Goal: Information Seeking & Learning: Find specific fact

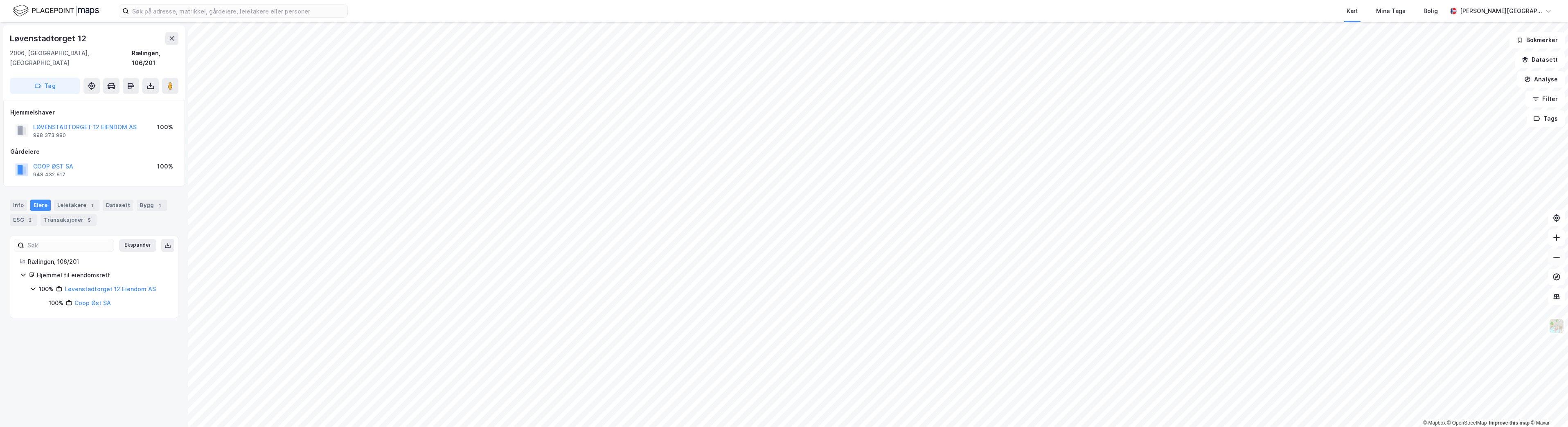
click at [1555, 261] on icon at bounding box center [1556, 257] width 8 height 8
click at [1553, 243] on button at bounding box center [1556, 237] width 16 height 16
click at [1554, 242] on button at bounding box center [1556, 237] width 16 height 16
click at [1558, 237] on icon at bounding box center [1556, 237] width 8 height 8
click at [1556, 241] on icon at bounding box center [1556, 237] width 8 height 8
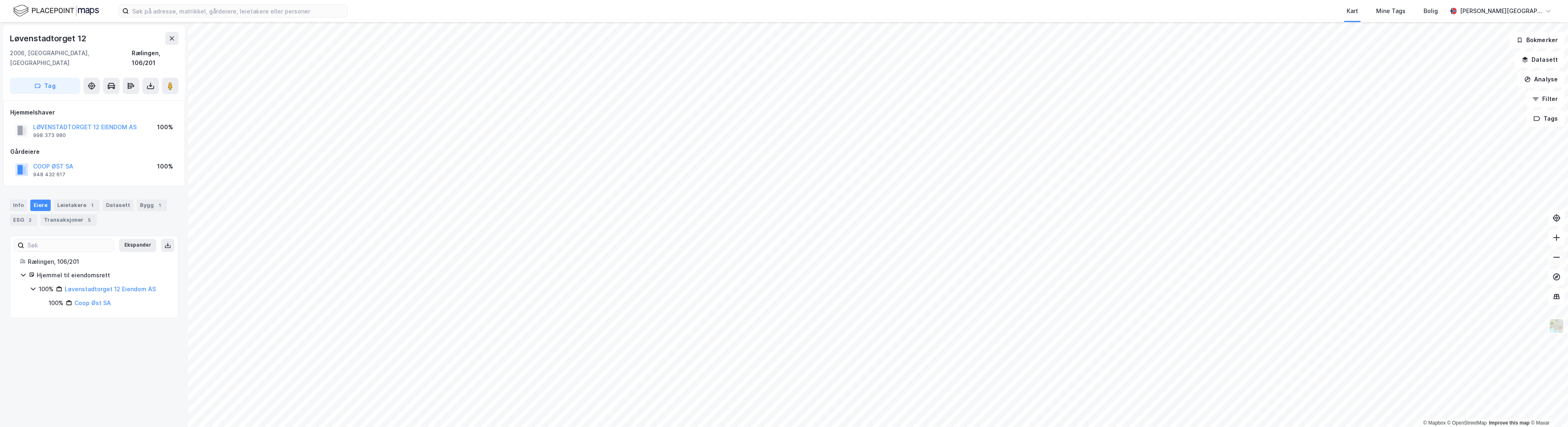
click at [1553, 258] on icon at bounding box center [1556, 257] width 8 height 8
click at [1558, 237] on icon at bounding box center [1556, 237] width 8 height 8
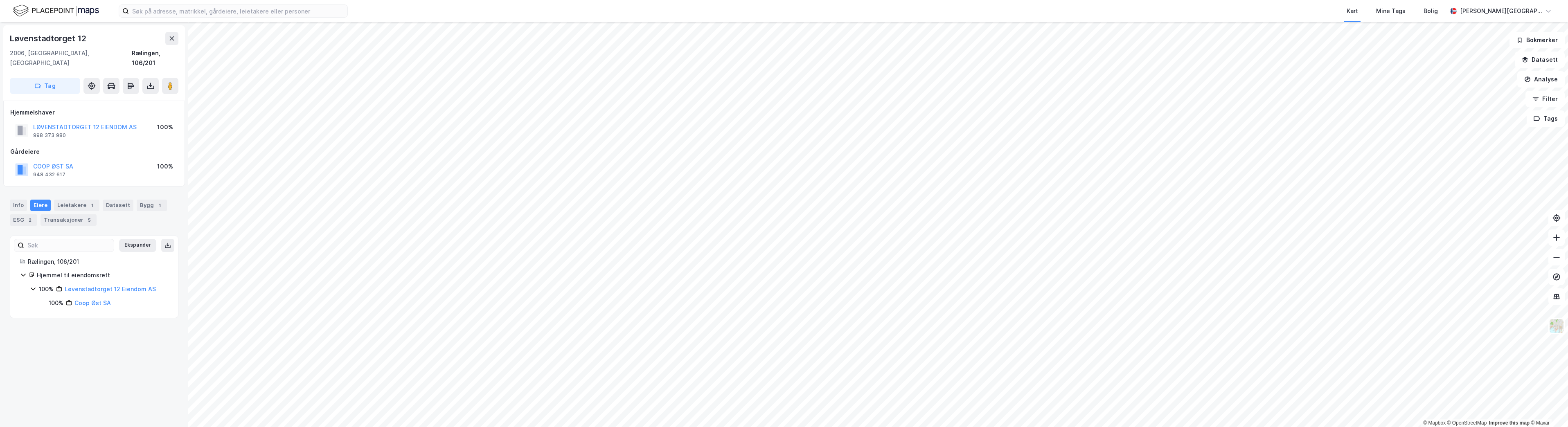
click at [531, 426] on html "Kart Mine Tags Bolig [PERSON_NAME][GEOGRAPHIC_DATA] © Mapbox © OpenStreetMap Im…" at bounding box center [784, 214] width 1568 height 427
click at [517, 426] on html "Kart Mine Tags Bolig [PERSON_NAME][GEOGRAPHIC_DATA] © Mapbox © OpenStreetMap Im…" at bounding box center [784, 214] width 1568 height 427
click at [1556, 238] on icon at bounding box center [1556, 237] width 1 height 7
click at [82, 200] on div "Leietakere 12" at bounding box center [77, 205] width 46 height 12
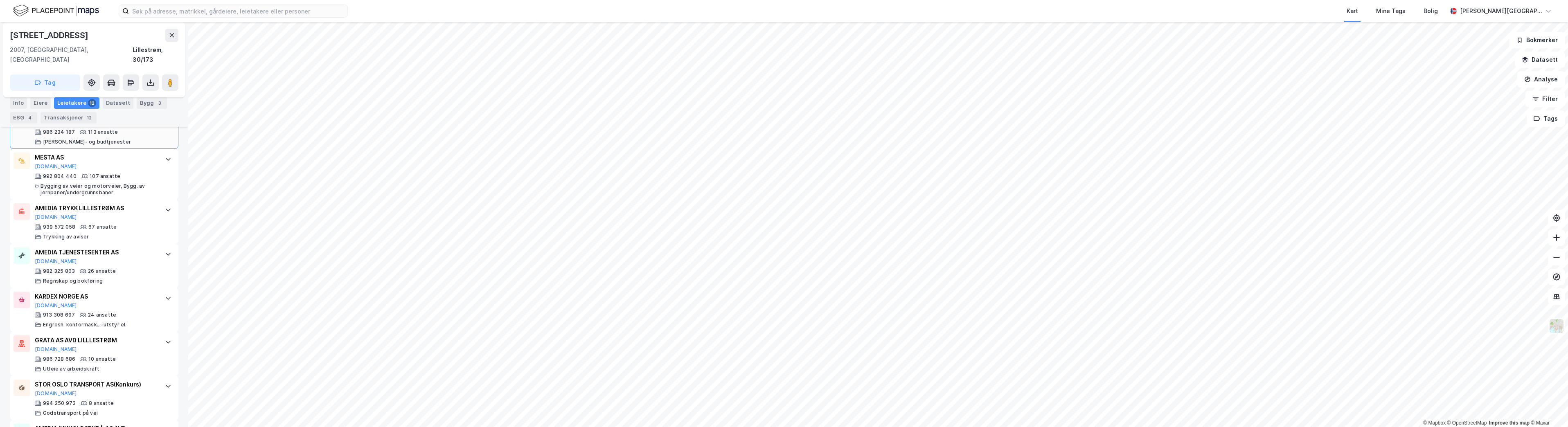
scroll to position [286, 0]
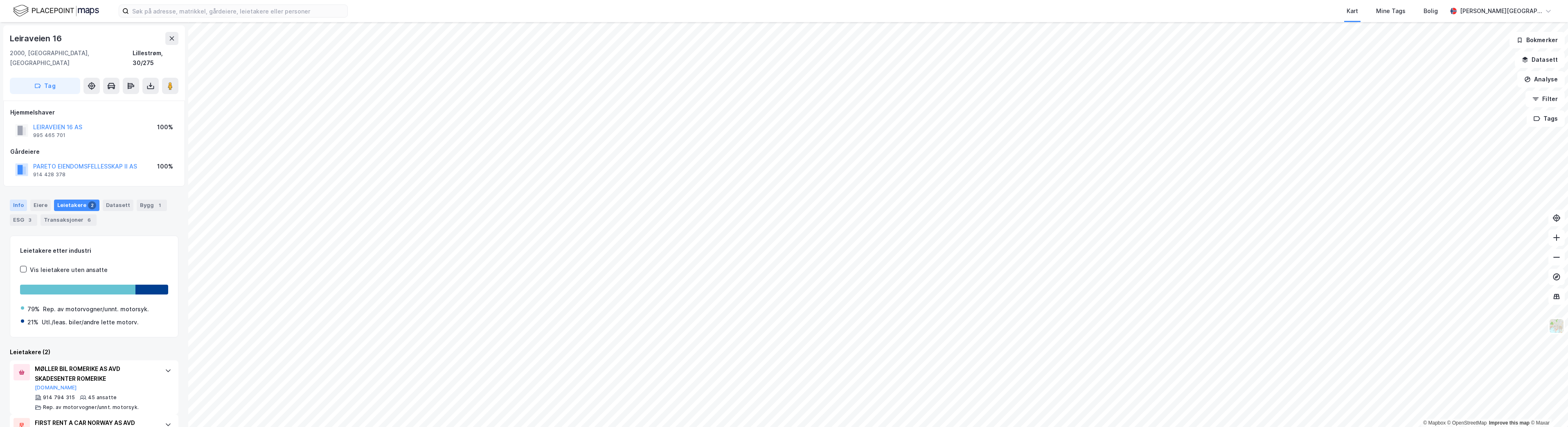
click at [12, 200] on div "Info" at bounding box center [18, 205] width 17 height 12
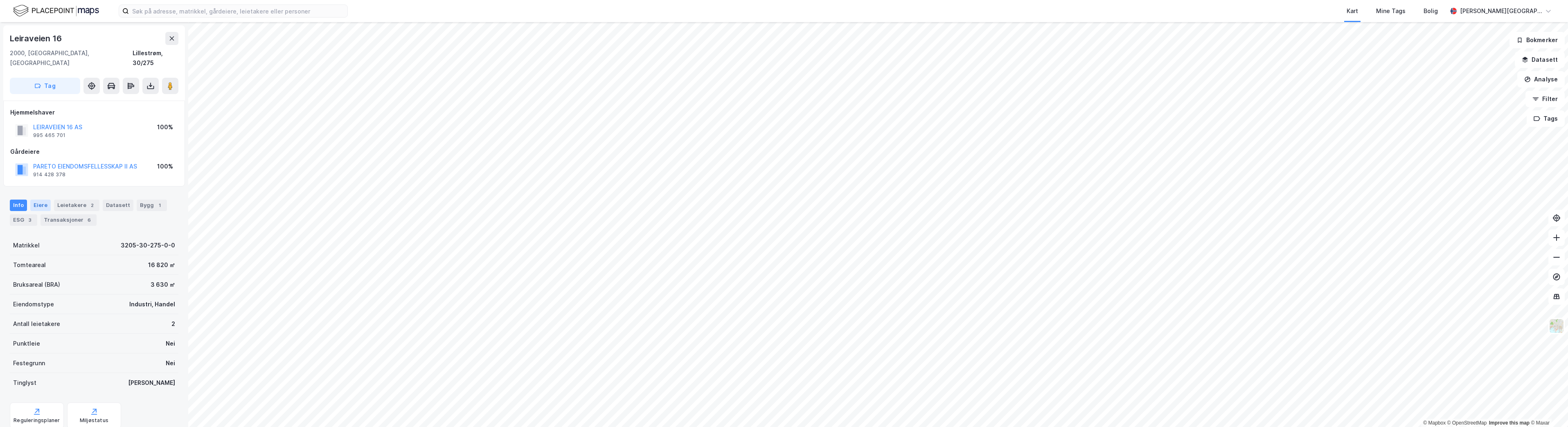
click at [41, 200] on div "Eiere" at bounding box center [41, 205] width 21 height 12
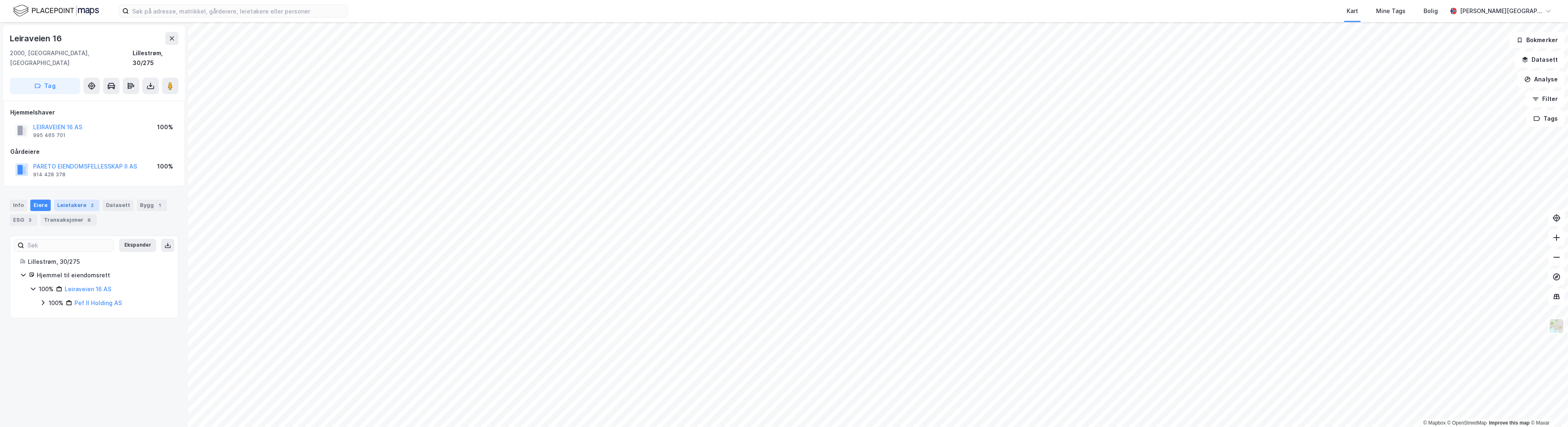
click at [68, 200] on div "Leietakere 2" at bounding box center [77, 205] width 46 height 12
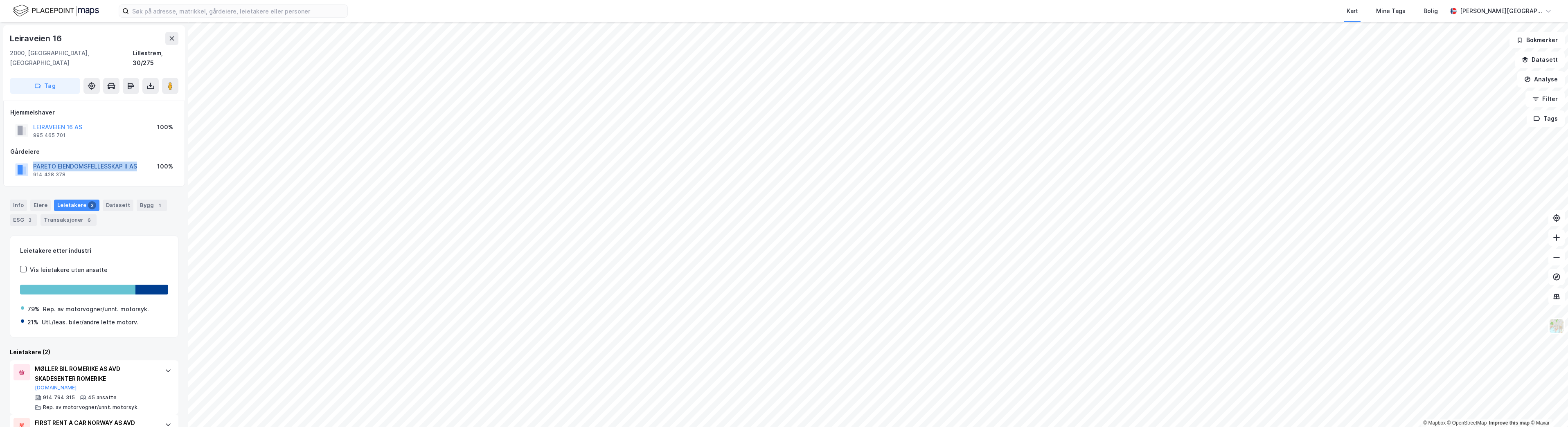
drag, startPoint x: 142, startPoint y: 159, endPoint x: 33, endPoint y: 156, distance: 109.0
click at [33, 160] on div "PARETO EIENDOMSFELLESSKAP II AS 914 428 378 100%" at bounding box center [94, 170] width 168 height 19
copy button "PARETO EIENDOMSFELLESSKAP II AS"
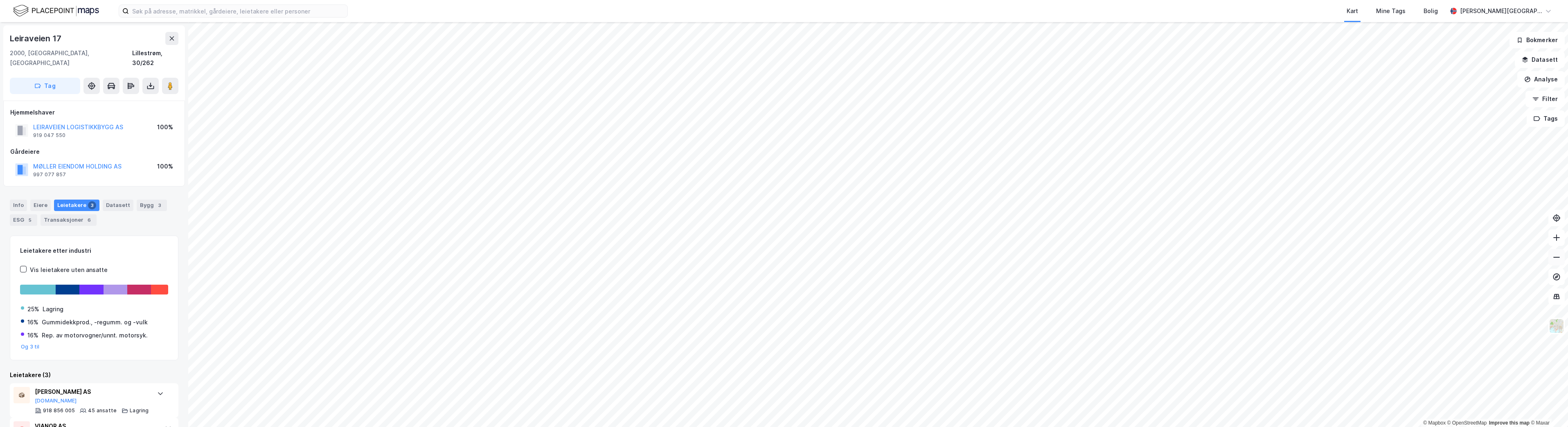
click at [1556, 255] on icon at bounding box center [1556, 257] width 8 height 8
click at [1556, 255] on icon at bounding box center [1556, 257] width 8 height 8
click at [1562, 238] on button at bounding box center [1556, 237] width 16 height 16
drag, startPoint x: 1562, startPoint y: 238, endPoint x: 1553, endPoint y: 238, distance: 9.0
click at [1553, 238] on button at bounding box center [1556, 237] width 16 height 16
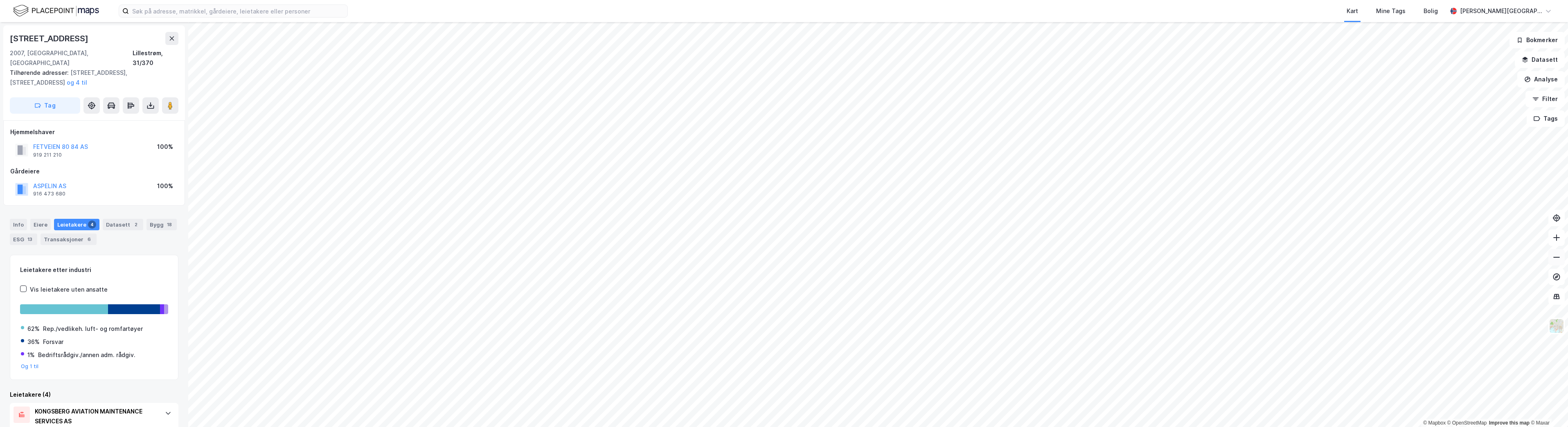
click at [1558, 256] on icon at bounding box center [1556, 257] width 8 height 8
click at [1553, 237] on icon at bounding box center [1556, 237] width 8 height 8
click at [1555, 238] on icon at bounding box center [1556, 237] width 8 height 8
click at [1559, 240] on icon at bounding box center [1556, 237] width 8 height 8
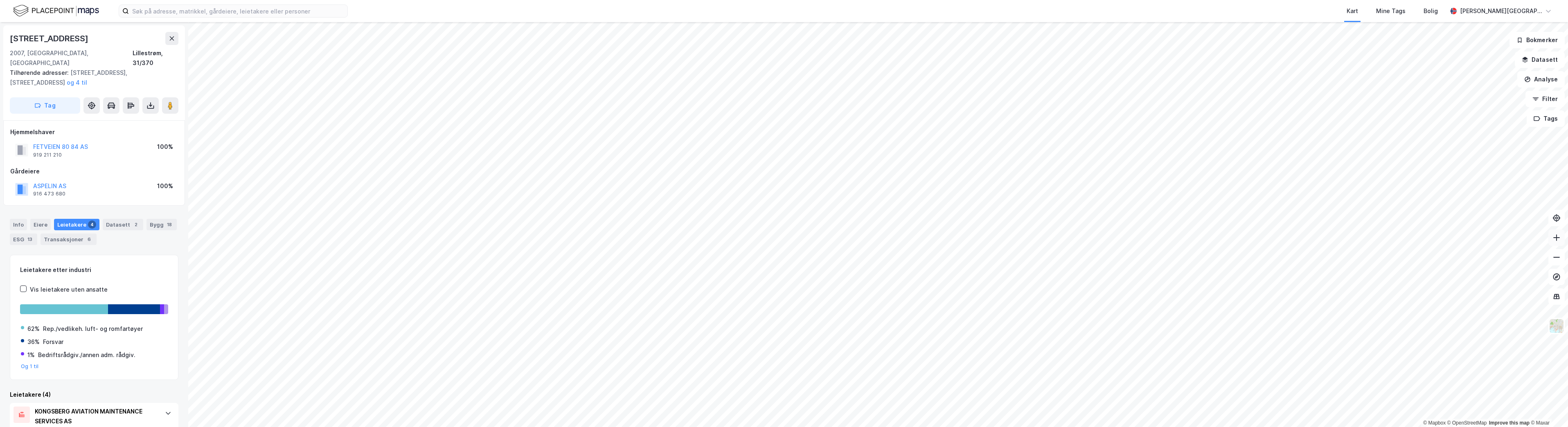
click at [1559, 240] on icon at bounding box center [1556, 237] width 8 height 8
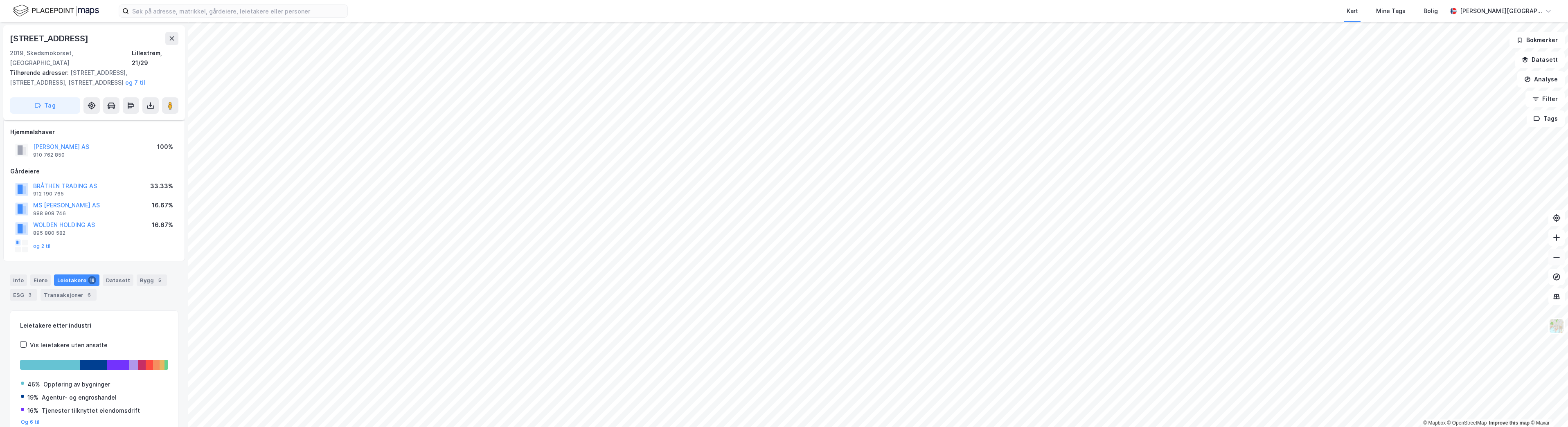
scroll to position [32, 0]
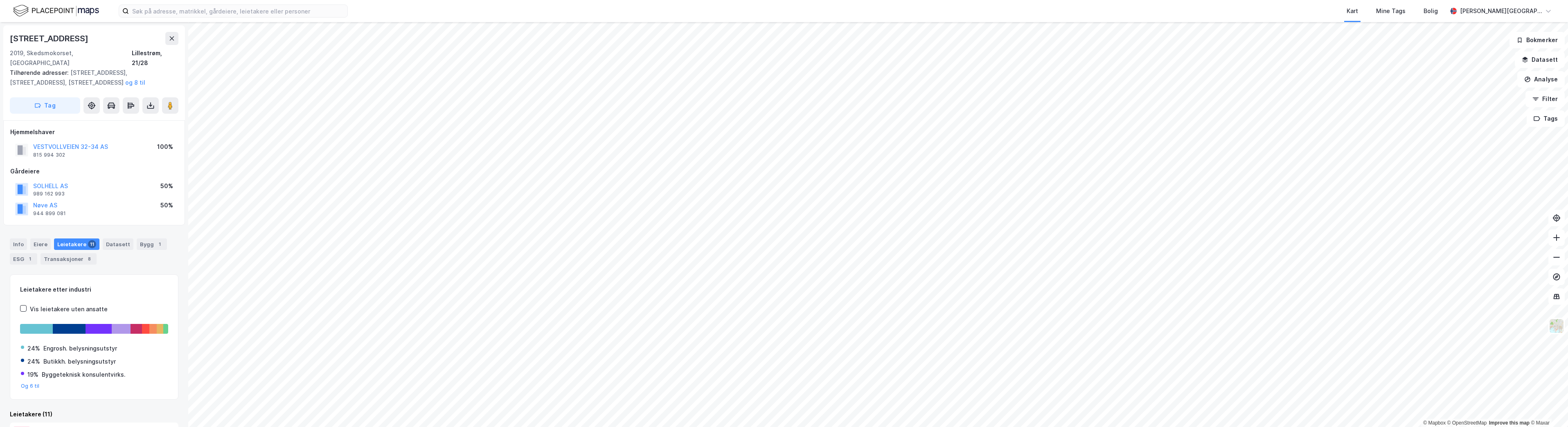
click at [90, 212] on div "Hjemmelshaver VESTVOLLVEIEN 32-34 AS 815 994 302 100% Gårdeiere SOLHELL AS 989 …" at bounding box center [94, 173] width 181 height 105
drag, startPoint x: 73, startPoint y: 173, endPoint x: 27, endPoint y: 174, distance: 46.0
click at [27, 179] on div "SOLHELL AS 989 162 993 50%" at bounding box center [94, 189] width 168 height 19
copy button "SOLHELL AS"
drag, startPoint x: 87, startPoint y: 37, endPoint x: 7, endPoint y: 31, distance: 80.2
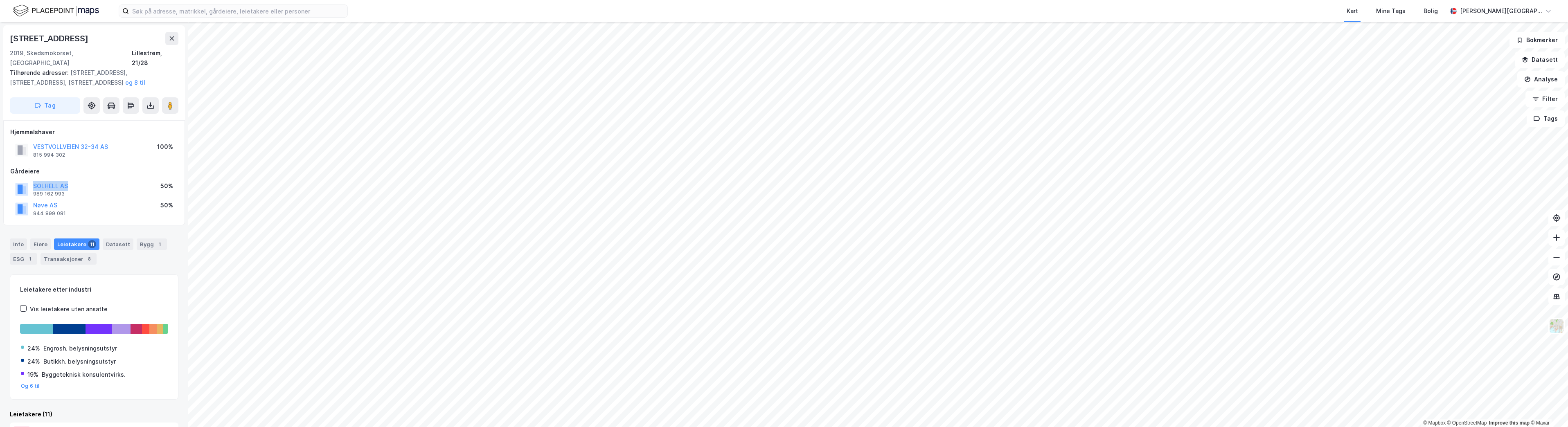
click at [7, 31] on div "Vestvollveien 34b 2019, [GEOGRAPHIC_DATA], [GEOGRAPHIC_DATA], 21/28 Tilhørende …" at bounding box center [94, 73] width 181 height 95
copy div "[STREET_ADDRESS]"
click at [603, 426] on html "Kart Mine Tags Bolig [PERSON_NAME][GEOGRAPHIC_DATA] © Mapbox © OpenStreetMap Im…" at bounding box center [784, 214] width 1568 height 427
click at [1556, 259] on icon at bounding box center [1556, 257] width 8 height 8
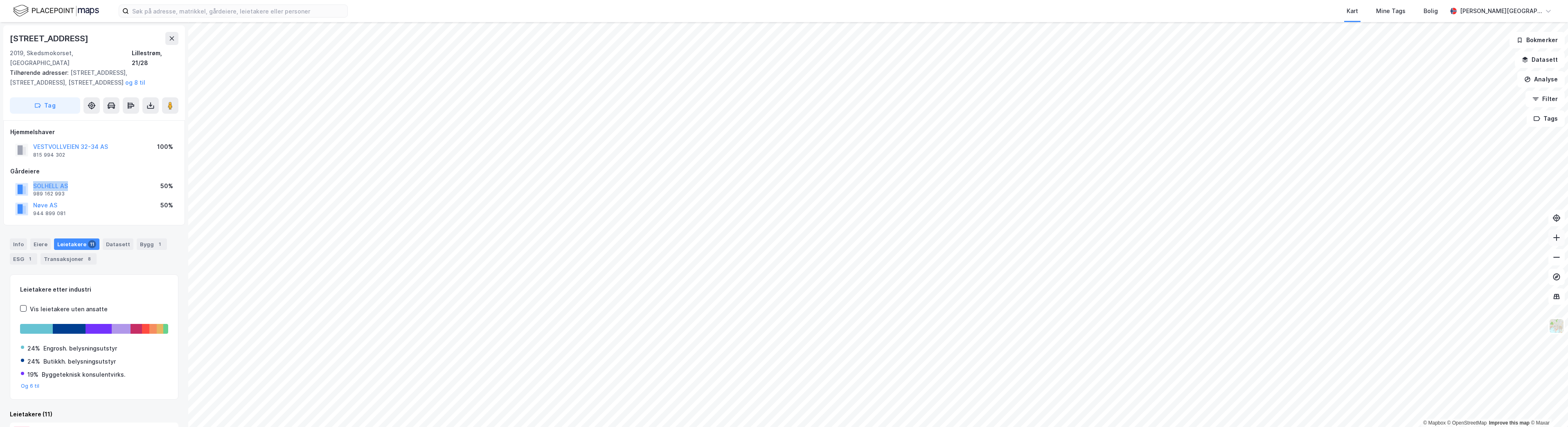
click at [1558, 235] on icon at bounding box center [1556, 237] width 8 height 8
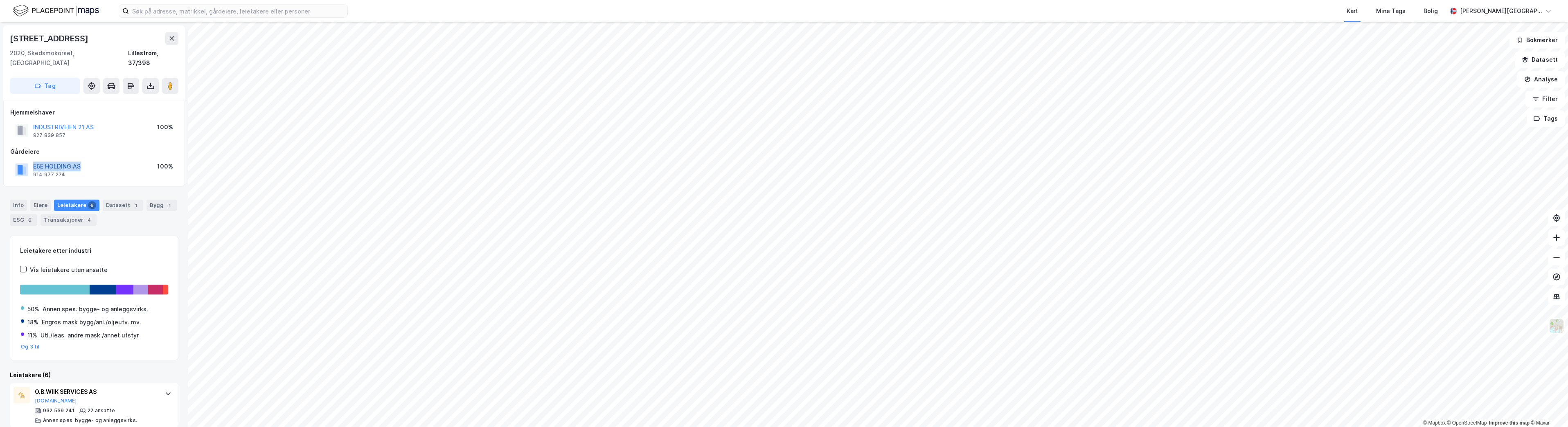
drag, startPoint x: 83, startPoint y: 154, endPoint x: 33, endPoint y: 155, distance: 50.0
click at [33, 160] on div "E6E HOLDING AS 914 977 274 100%" at bounding box center [94, 170] width 168 height 19
copy button "E6E HOLDING AS"
drag, startPoint x: 78, startPoint y: 38, endPoint x: 7, endPoint y: 38, distance: 71.0
click at [7, 38] on div "Industriveien 21 2020, Skedsmokorset, Akershus Lillestrøm, 37/398 Tag" at bounding box center [94, 63] width 181 height 75
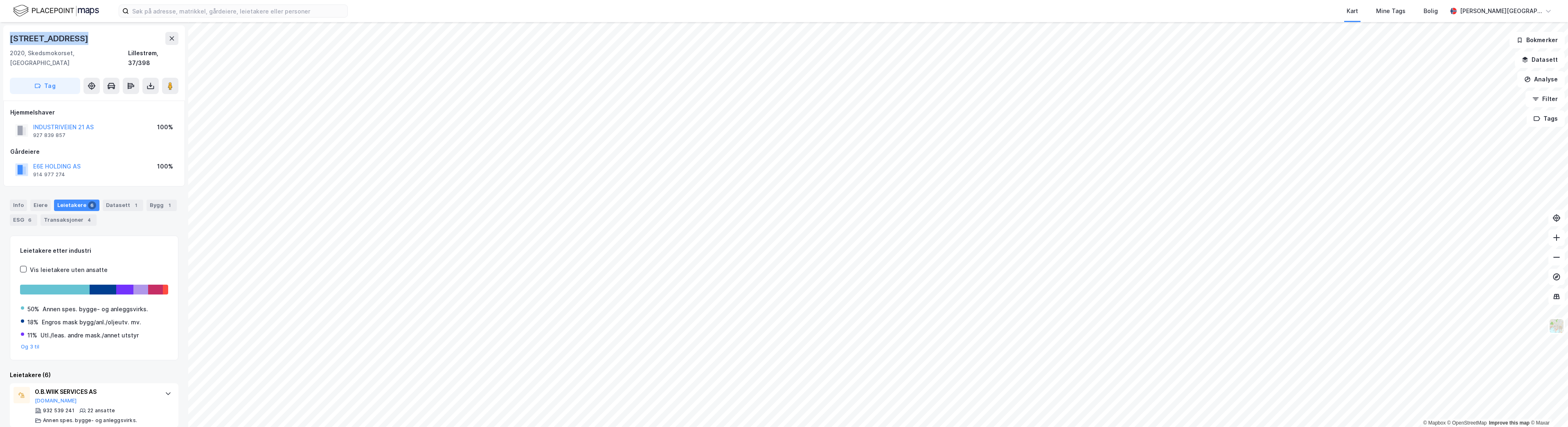
copy div "[STREET_ADDRESS]"
drag, startPoint x: 80, startPoint y: 110, endPoint x: 80, endPoint y: 103, distance: 7.0
click at [81, 109] on div "Hjemmelshaver INDUSTRIVEIEN 21 AS 927 839 857 100%" at bounding box center [94, 124] width 168 height 33
drag, startPoint x: 4, startPoint y: 52, endPoint x: 71, endPoint y: 55, distance: 67.1
click at [71, 55] on div "Industriveien 21 2020, Skedsmokorset, Akershus Lillestrøm, 37/398 Tag" at bounding box center [94, 63] width 181 height 75
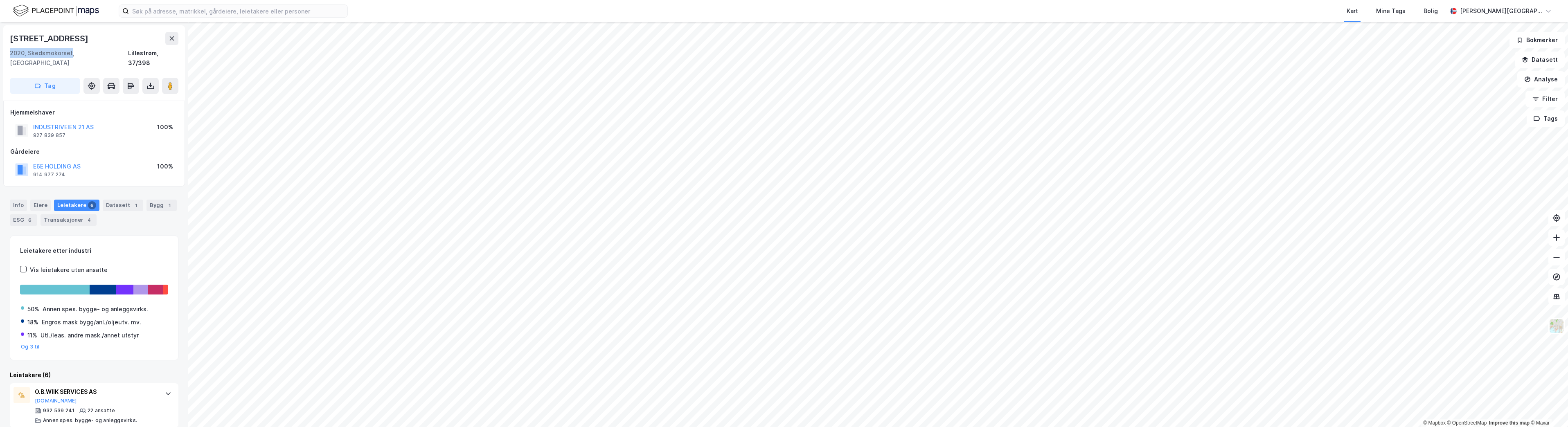
copy div "2020, Skedsmokorset"
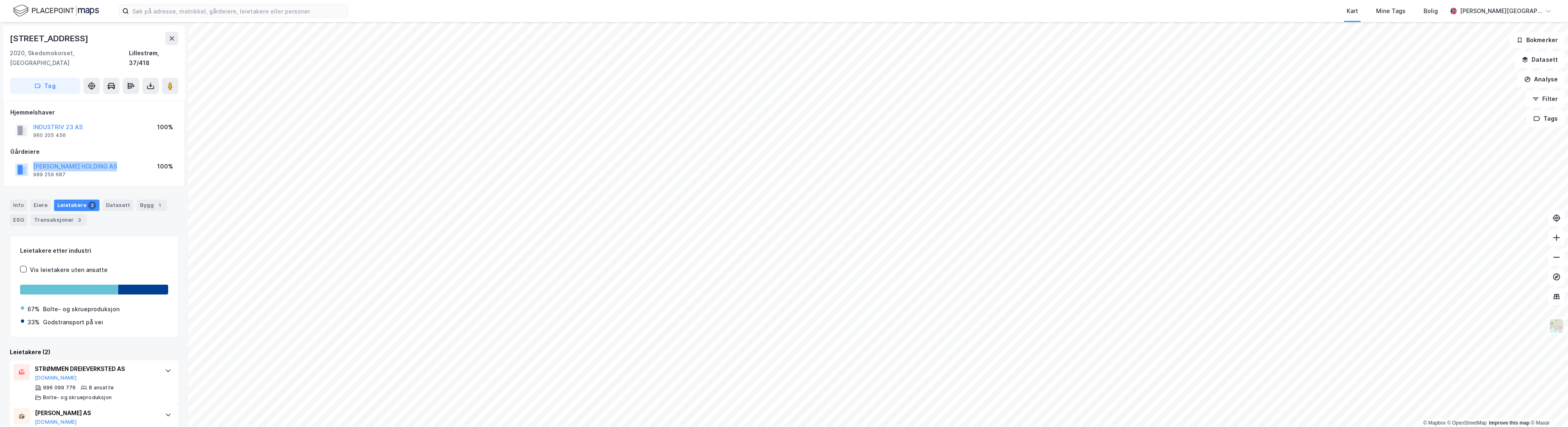
drag, startPoint x: 119, startPoint y: 156, endPoint x: 35, endPoint y: 153, distance: 84.1
click at [35, 160] on div "[PERSON_NAME] HOLDING AS 989 259 687 100%" at bounding box center [94, 170] width 168 height 19
copy button "[PERSON_NAME] HOLDING AS"
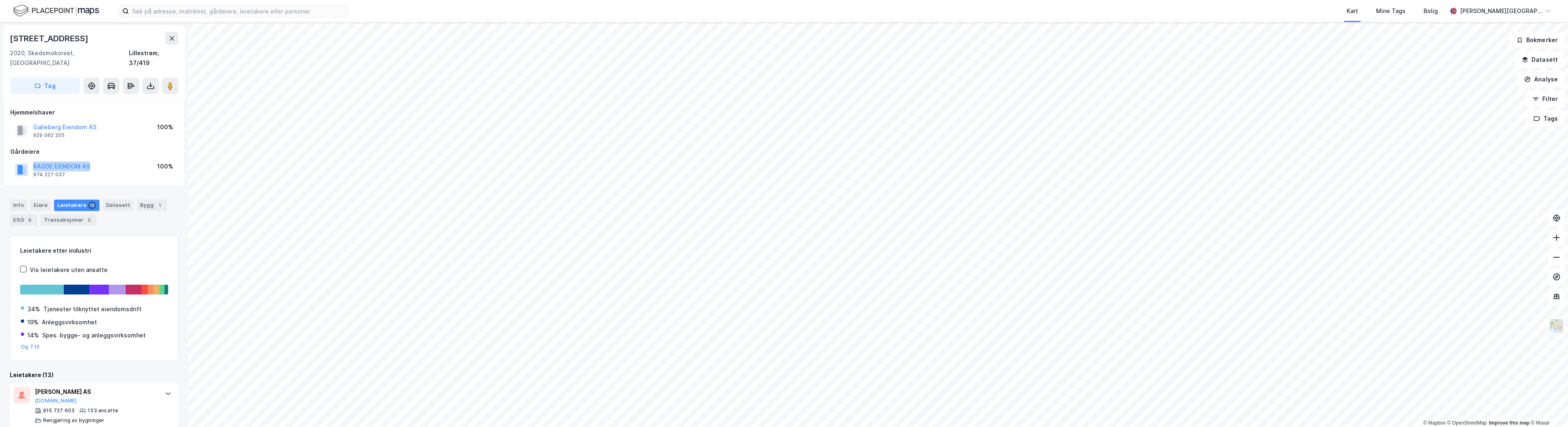
drag, startPoint x: 89, startPoint y: 157, endPoint x: 29, endPoint y: 157, distance: 60.0
click at [29, 162] on div "RAGDE EIENDOM AS 974 227 037" at bounding box center [52, 170] width 75 height 16
copy button "RAGDE EIENDOM AS"
drag, startPoint x: 69, startPoint y: 52, endPoint x: 9, endPoint y: 33, distance: 62.9
click at [9, 33] on div "Industriveien 25 2020, Skedsmokorset, [GEOGRAPHIC_DATA], 37/419 Tag" at bounding box center [94, 63] width 181 height 75
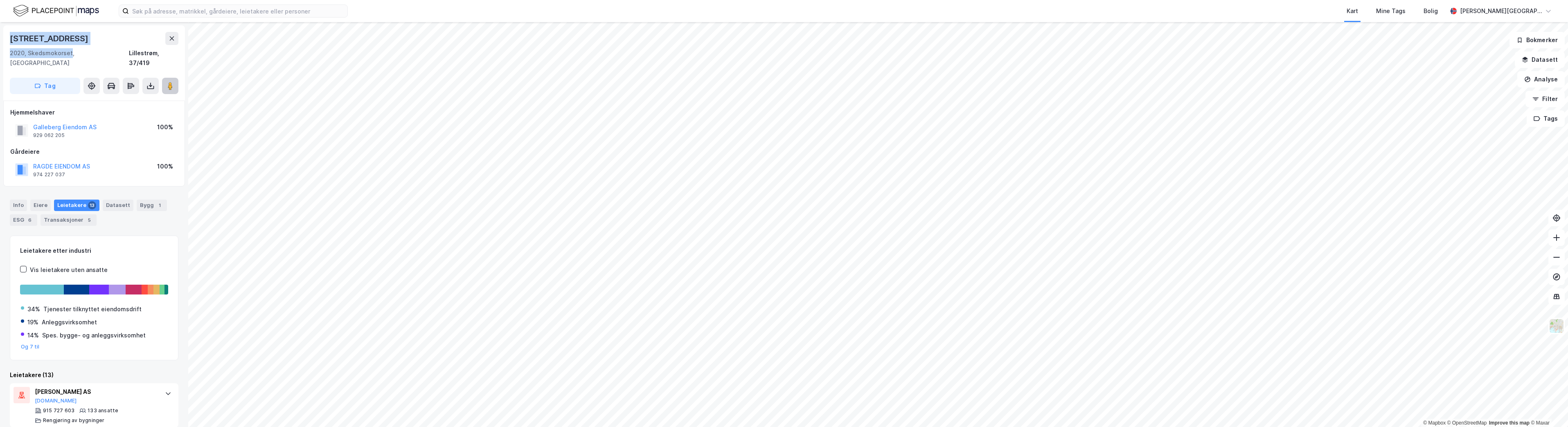
copy div "Industriveien 25 2020, Skedsmokorset"
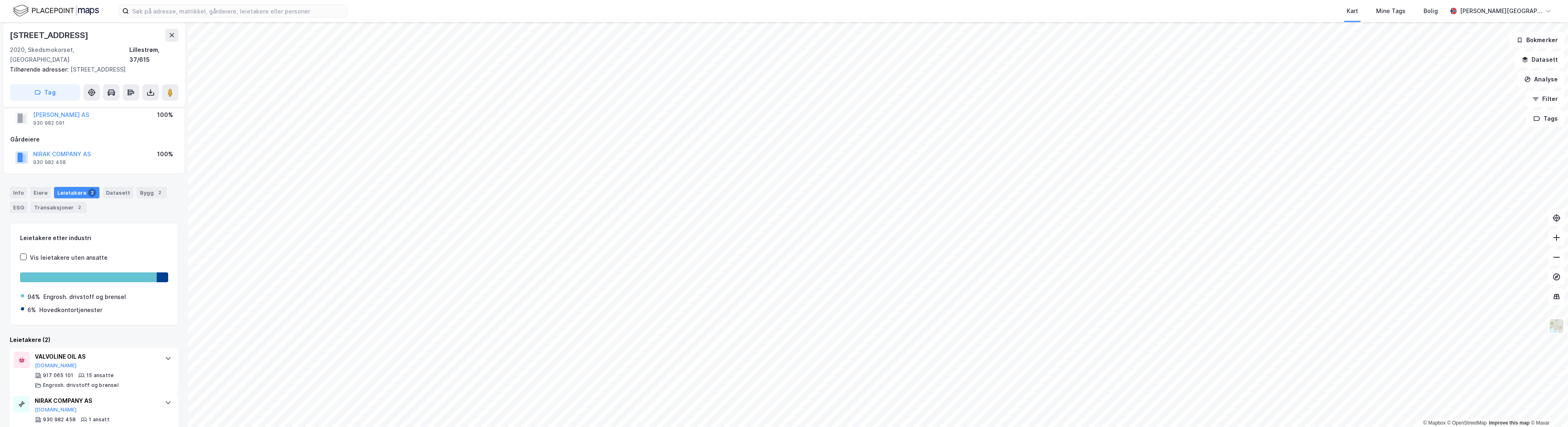
scroll to position [32, 0]
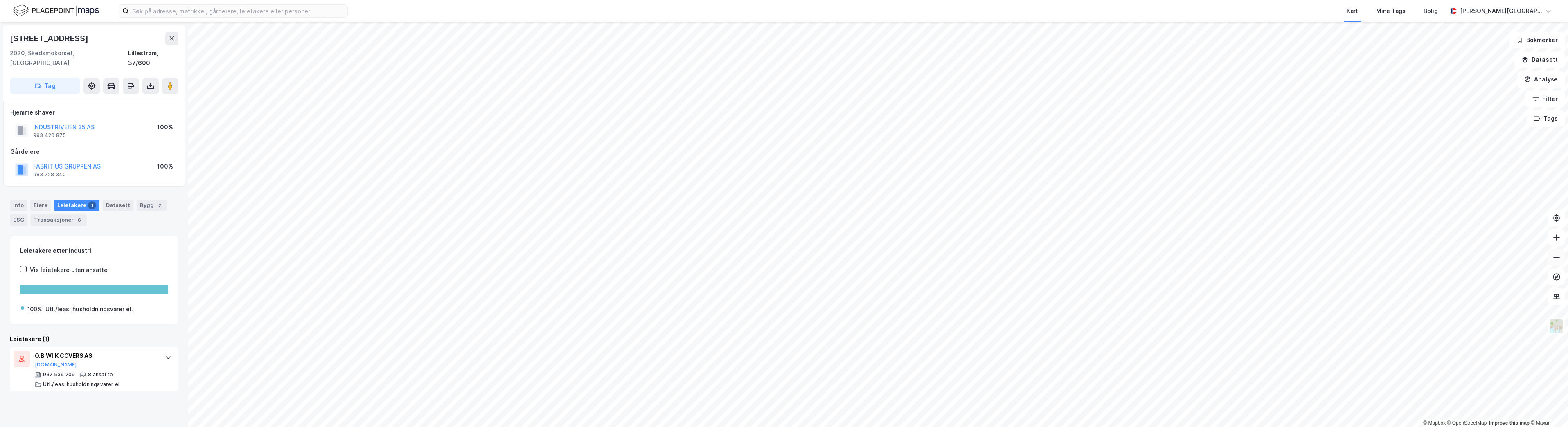
click at [1555, 260] on icon at bounding box center [1556, 257] width 8 height 8
click at [1560, 241] on icon at bounding box center [1556, 237] width 8 height 8
click at [1546, 240] on div "© Mapbox © OpenStreetMap Improve this map © Maxar Industriveien 35 2020, Skedsm…" at bounding box center [784, 224] width 1568 height 405
click at [1556, 243] on button at bounding box center [1556, 237] width 16 height 16
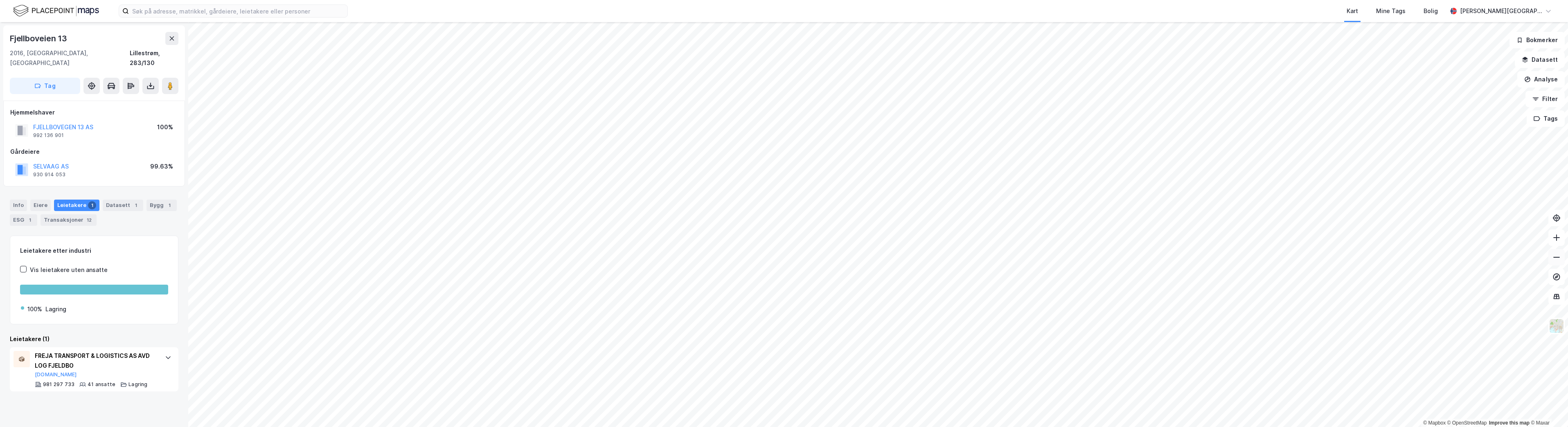
click at [1549, 258] on button at bounding box center [1556, 257] width 16 height 16
click at [1553, 258] on icon at bounding box center [1556, 257] width 8 height 8
click at [1556, 263] on button at bounding box center [1556, 257] width 16 height 16
click at [1559, 235] on icon at bounding box center [1556, 237] width 8 height 8
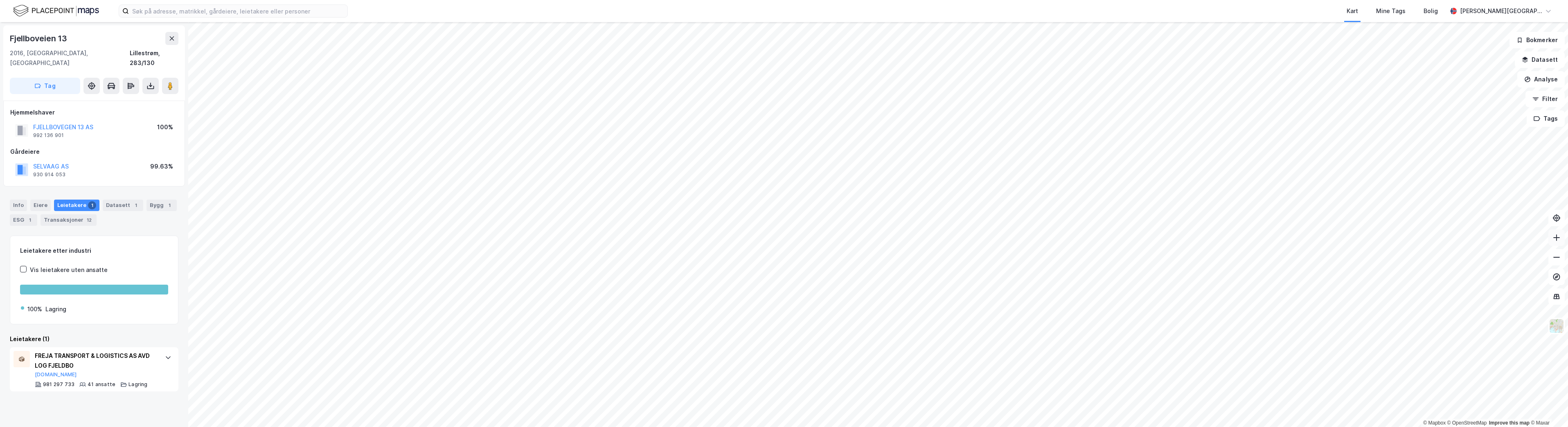
click at [1557, 235] on icon at bounding box center [1556, 237] width 8 height 8
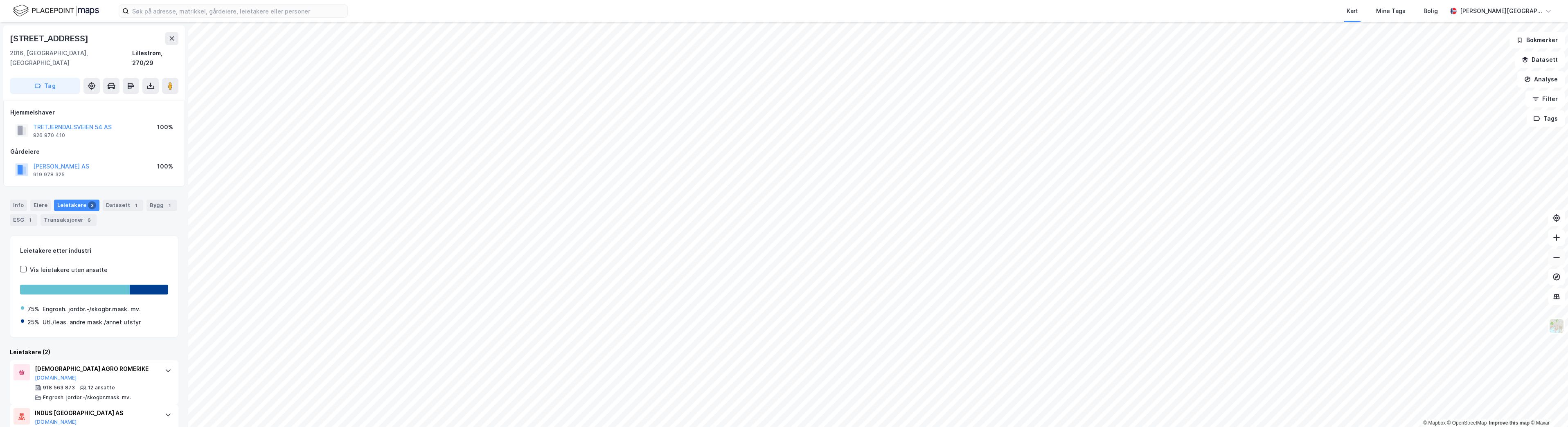
click at [1559, 252] on button at bounding box center [1556, 257] width 16 height 16
click at [1558, 239] on icon at bounding box center [1556, 237] width 8 height 8
drag, startPoint x: 1558, startPoint y: 239, endPoint x: 1551, endPoint y: 241, distance: 7.3
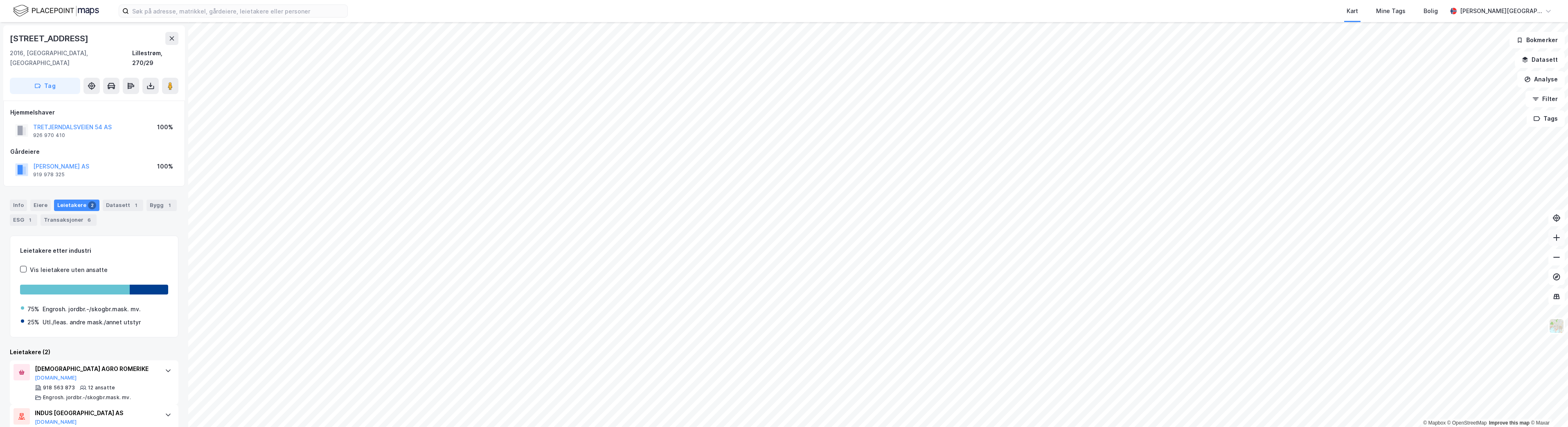
click at [1556, 240] on icon at bounding box center [1556, 237] width 8 height 8
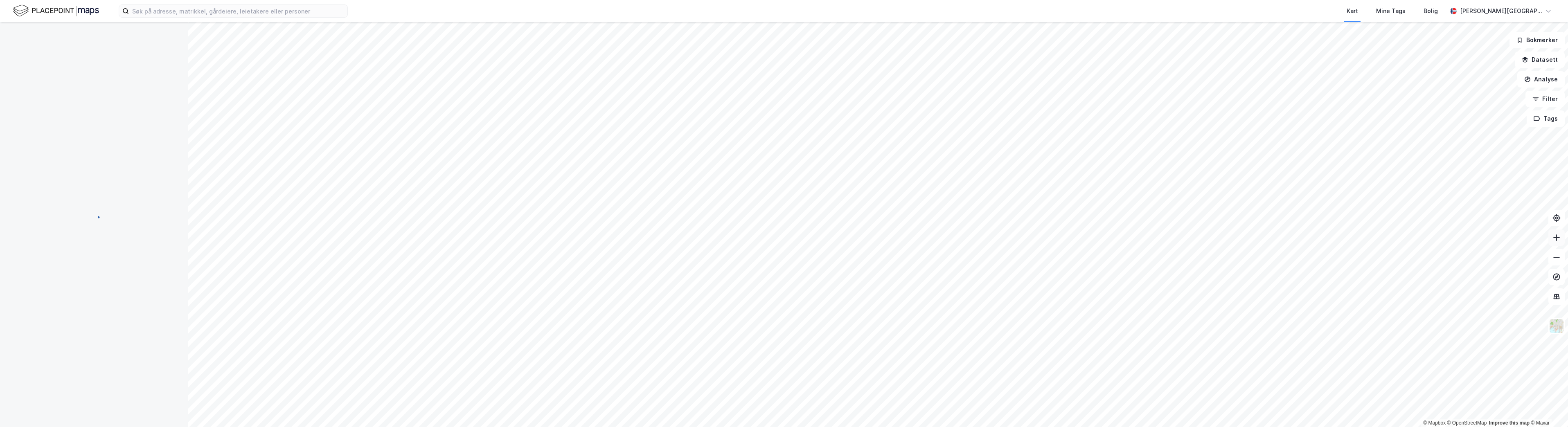
scroll to position [7, 0]
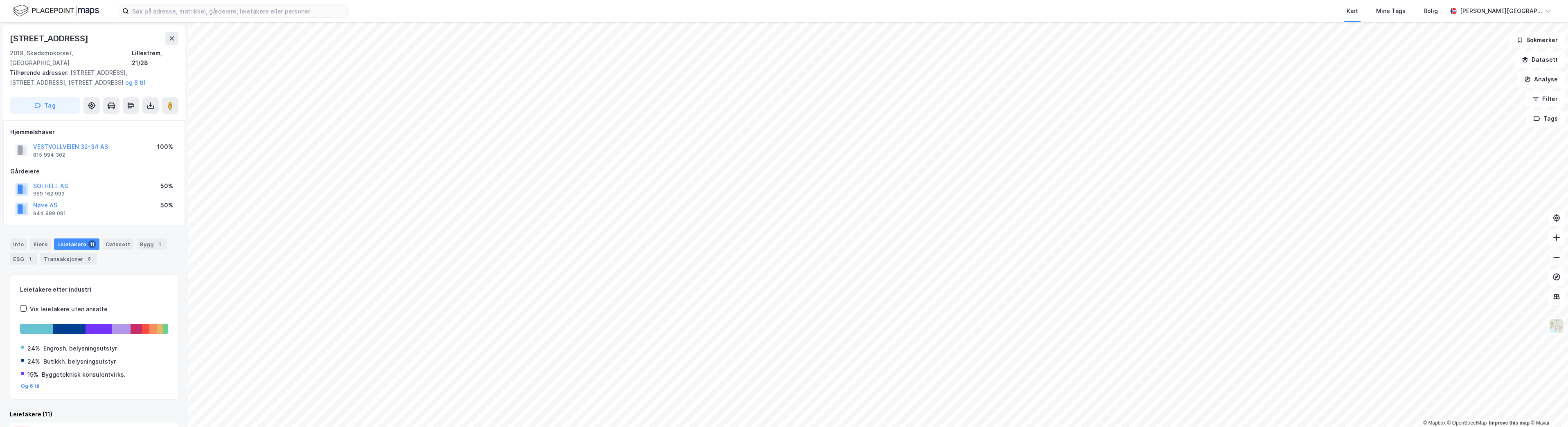
click at [1558, 255] on icon at bounding box center [1556, 257] width 8 height 8
click at [1557, 244] on button at bounding box center [1556, 237] width 16 height 16
click at [1557, 243] on button at bounding box center [1556, 237] width 16 height 16
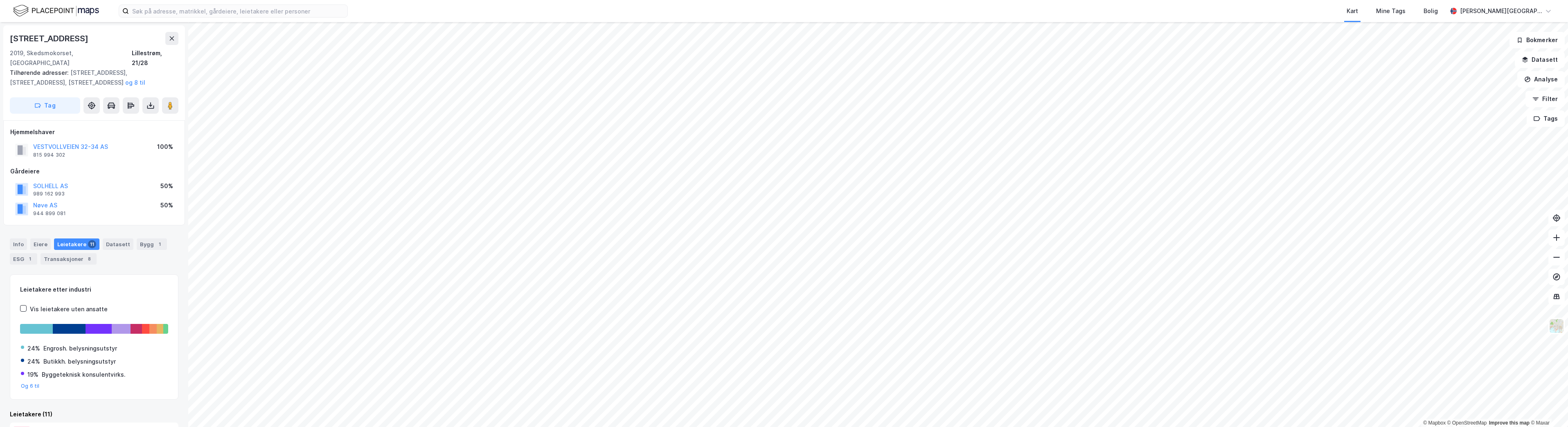
click at [985, 0] on html "Kart Mine Tags Bolig [PERSON_NAME][GEOGRAPHIC_DATA] © Mapbox © OpenStreetMap Im…" at bounding box center [784, 214] width 1568 height 427
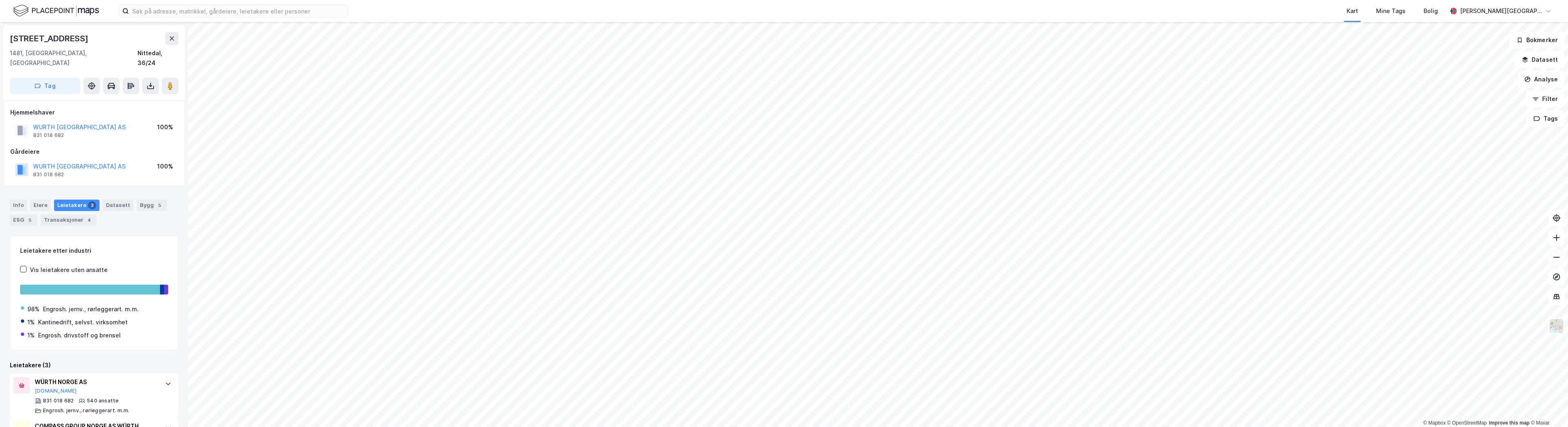
click at [1558, 260] on icon at bounding box center [1556, 257] width 8 height 8
click at [1555, 260] on icon at bounding box center [1556, 257] width 8 height 8
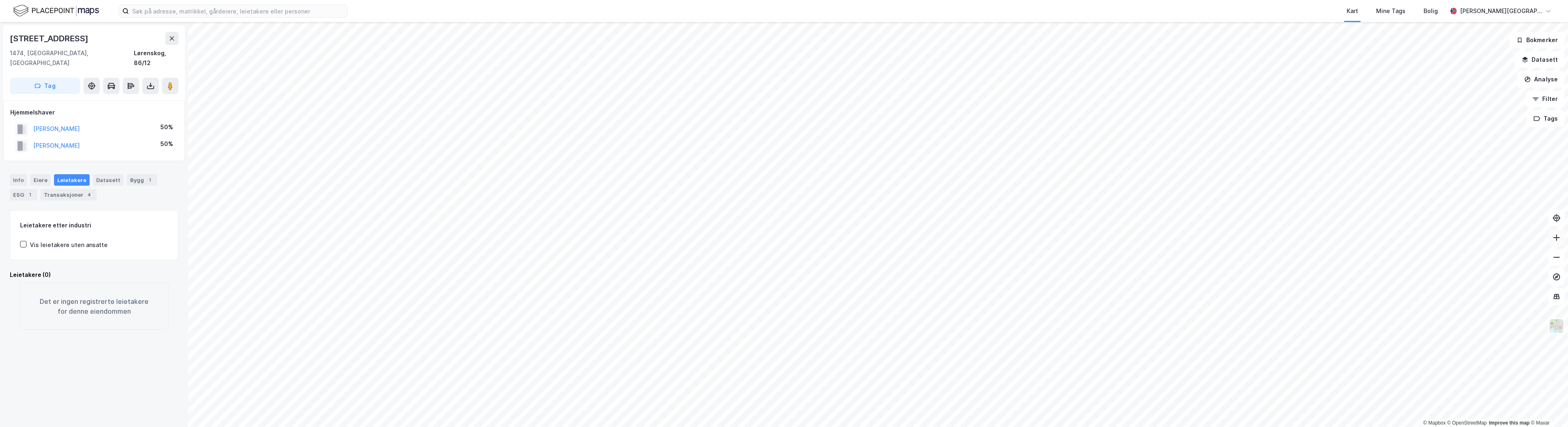
click at [1555, 235] on icon at bounding box center [1556, 237] width 8 height 8
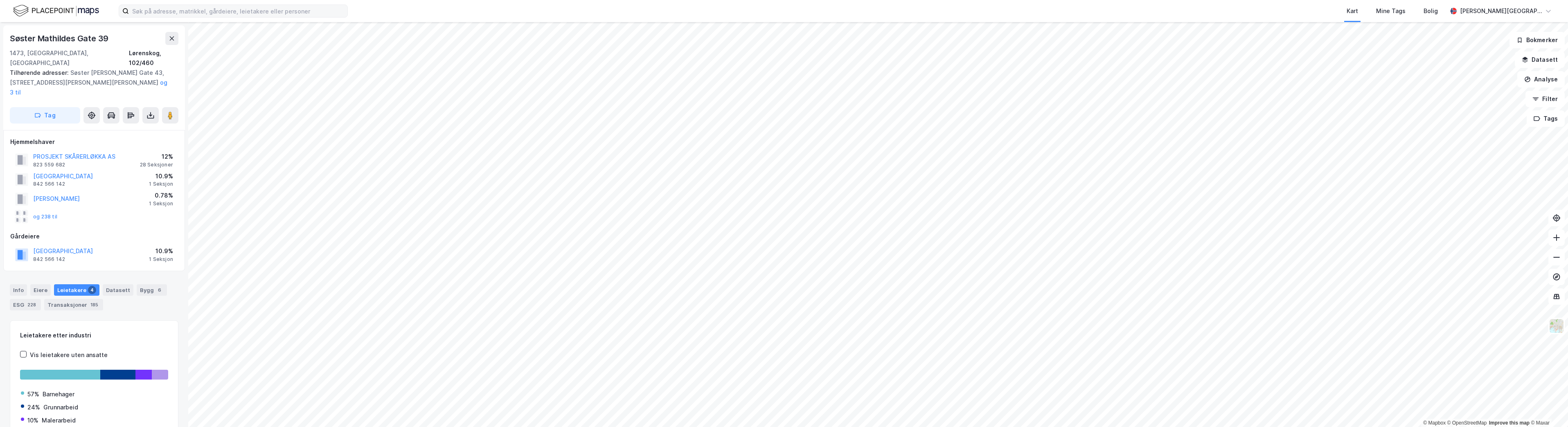
scroll to position [1, 0]
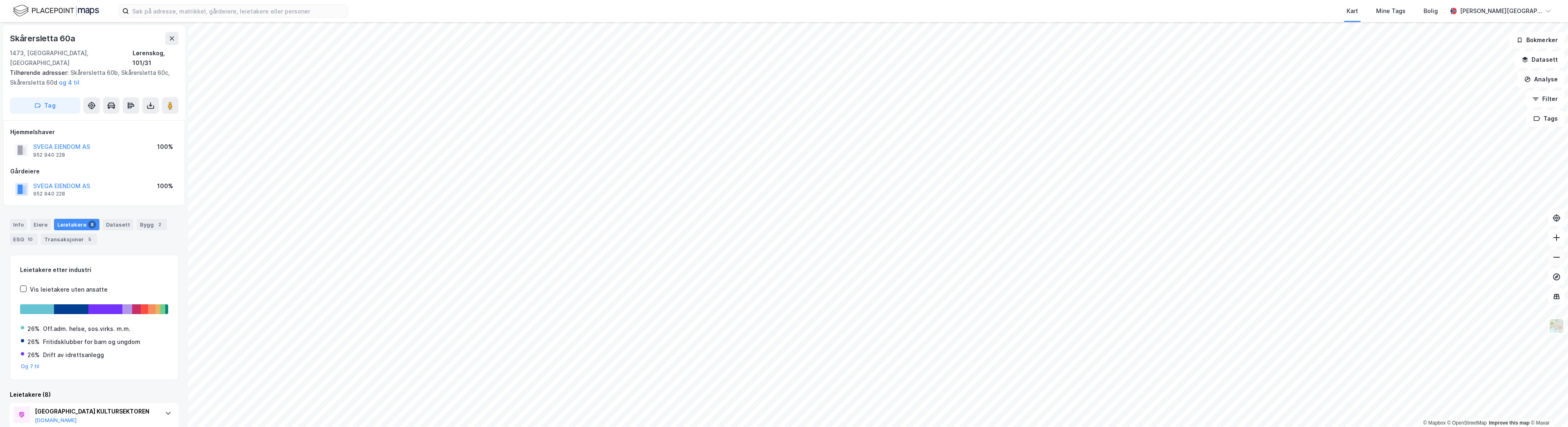
click at [1555, 264] on button at bounding box center [1556, 257] width 16 height 16
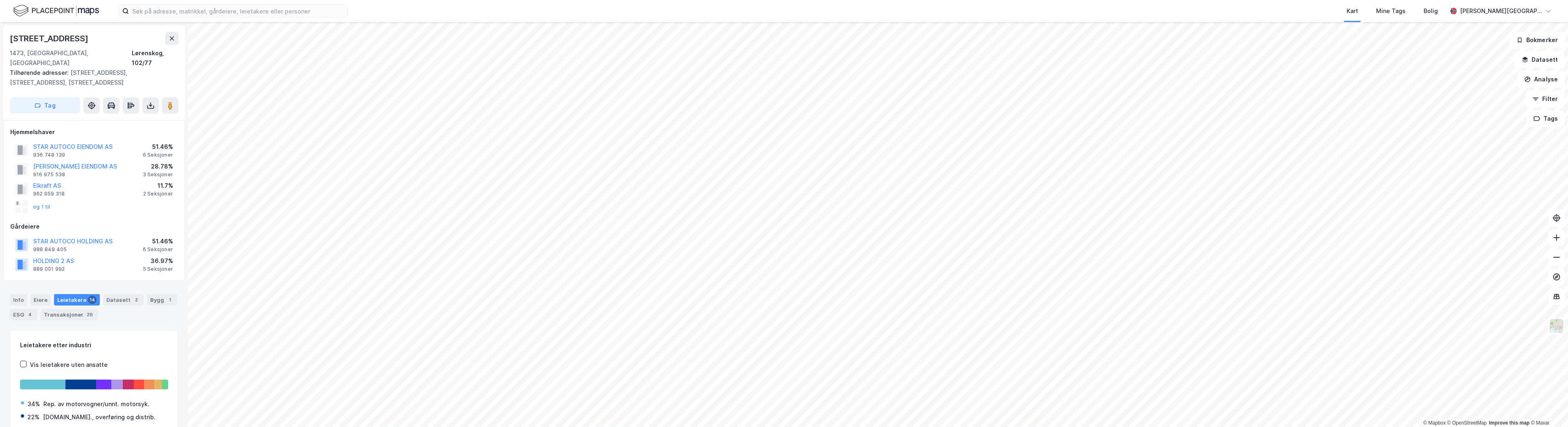
scroll to position [1, 0]
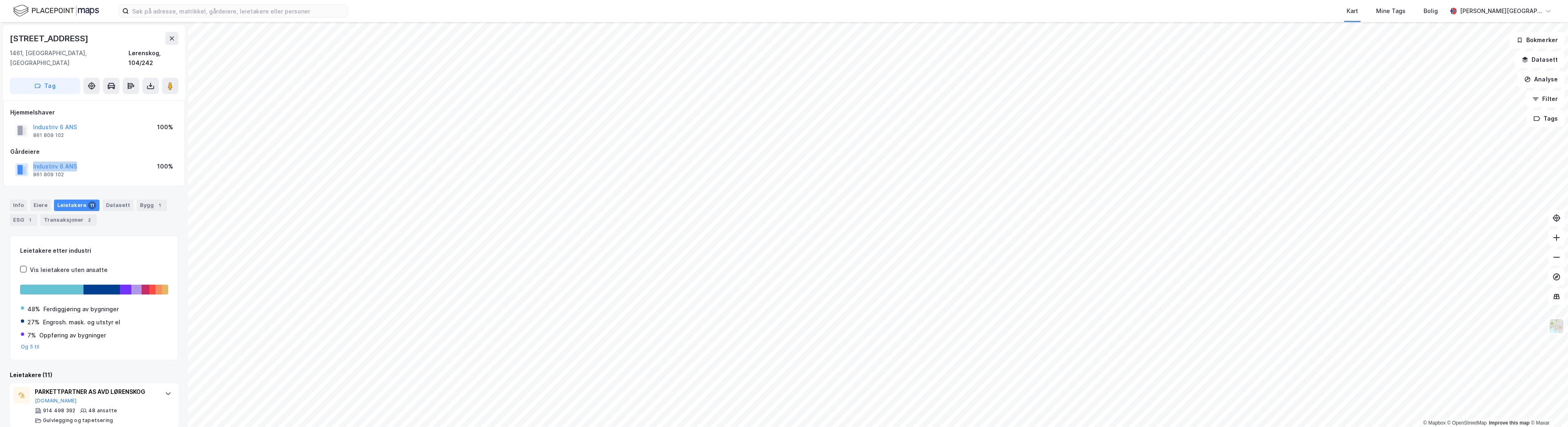
drag, startPoint x: 84, startPoint y: 154, endPoint x: 19, endPoint y: 154, distance: 65.0
click at [19, 160] on div "Industriv 6 ANS 861 809 102 100%" at bounding box center [94, 170] width 168 height 19
copy button "Industriv 6 ANS"
